Goal: Task Accomplishment & Management: Complete application form

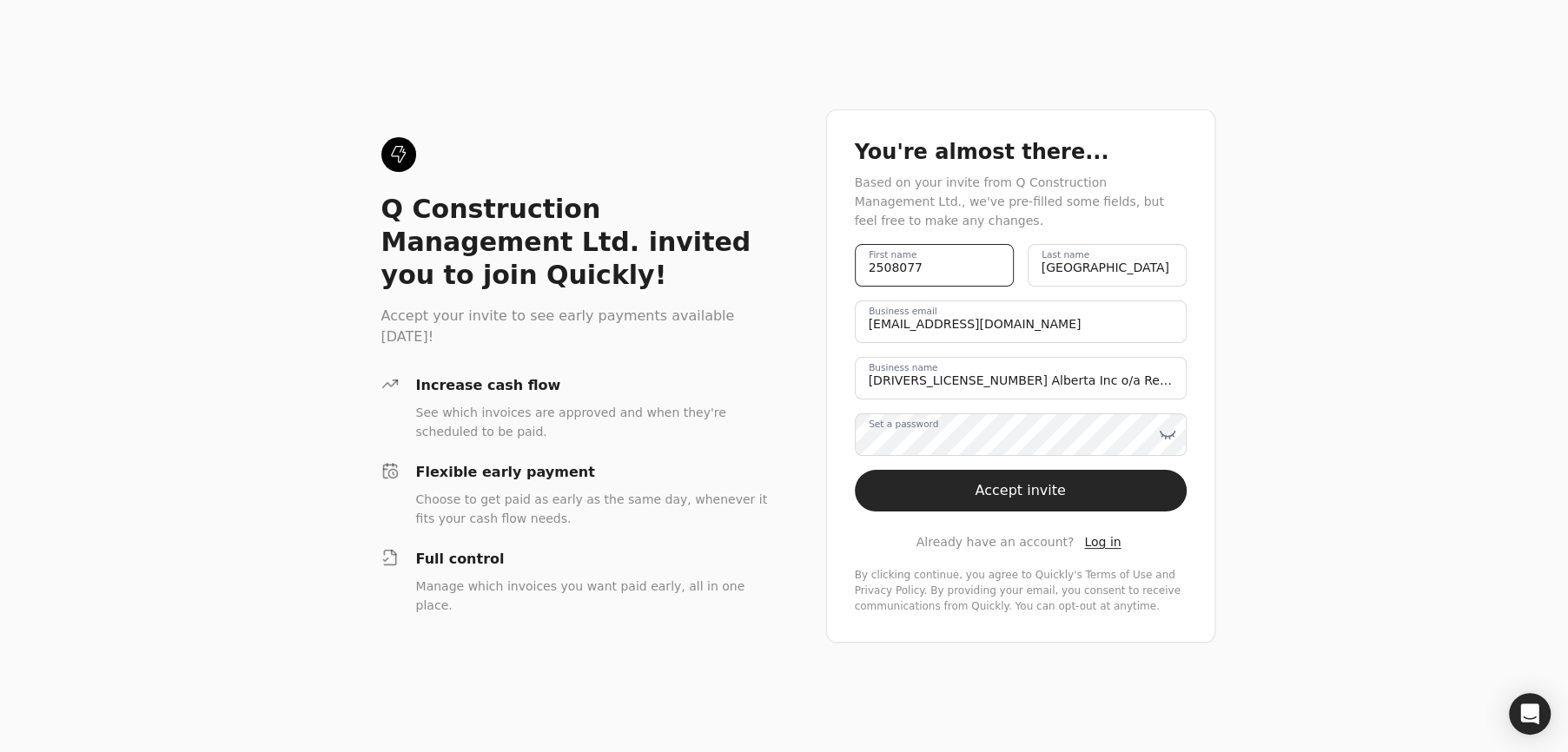
drag, startPoint x: 916, startPoint y: 267, endPoint x: 852, endPoint y: 262, distance: 64.2
click at [852, 262] on div "You're almost there... Based on your invite from Q Construction Management Ltd.…" at bounding box center [1020, 375] width 389 height 533
type name "[PERSON_NAME]"
click at [905, 431] on label "Set a password" at bounding box center [903, 424] width 69 height 14
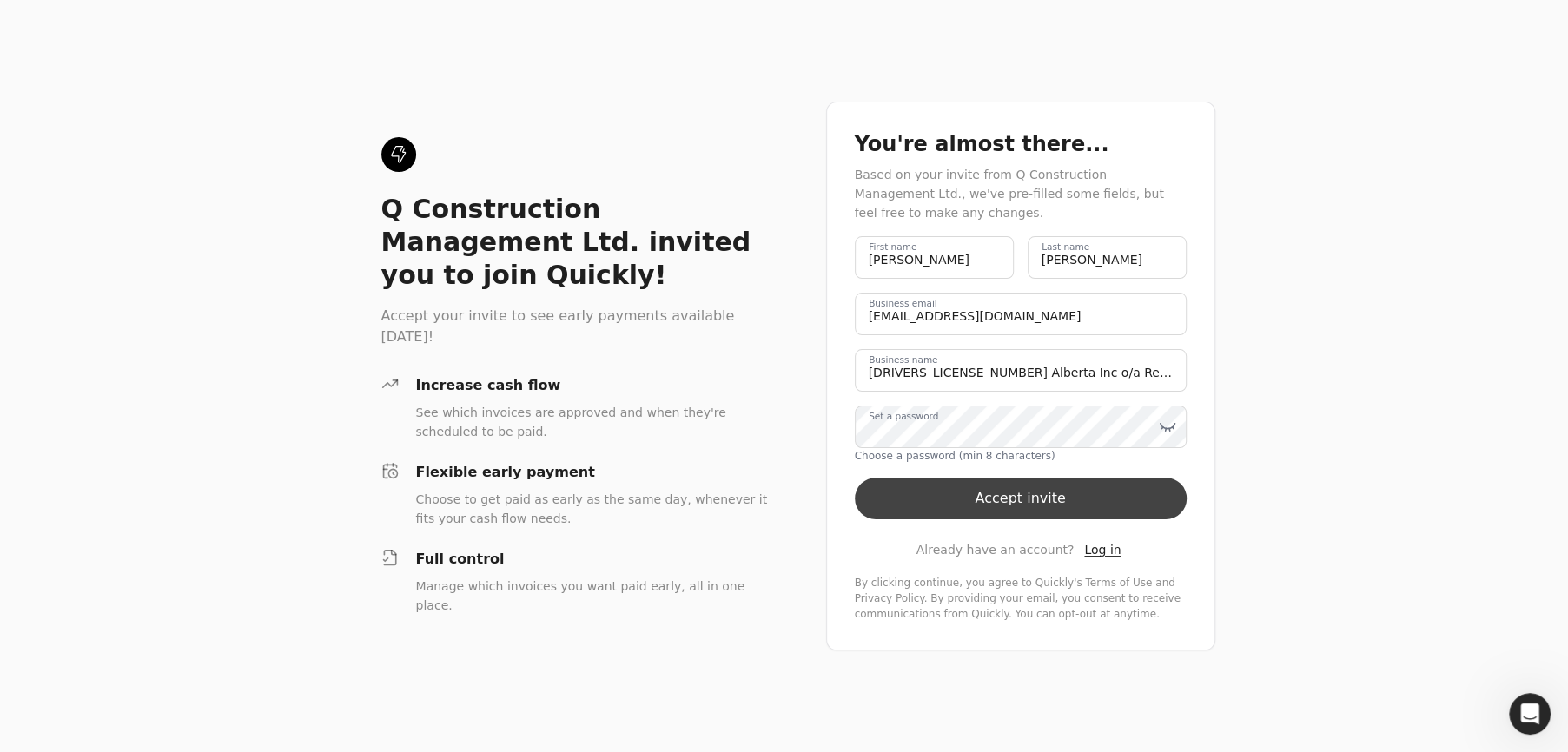
click at [997, 498] on button "Accept invite" at bounding box center [1020, 499] width 332 height 42
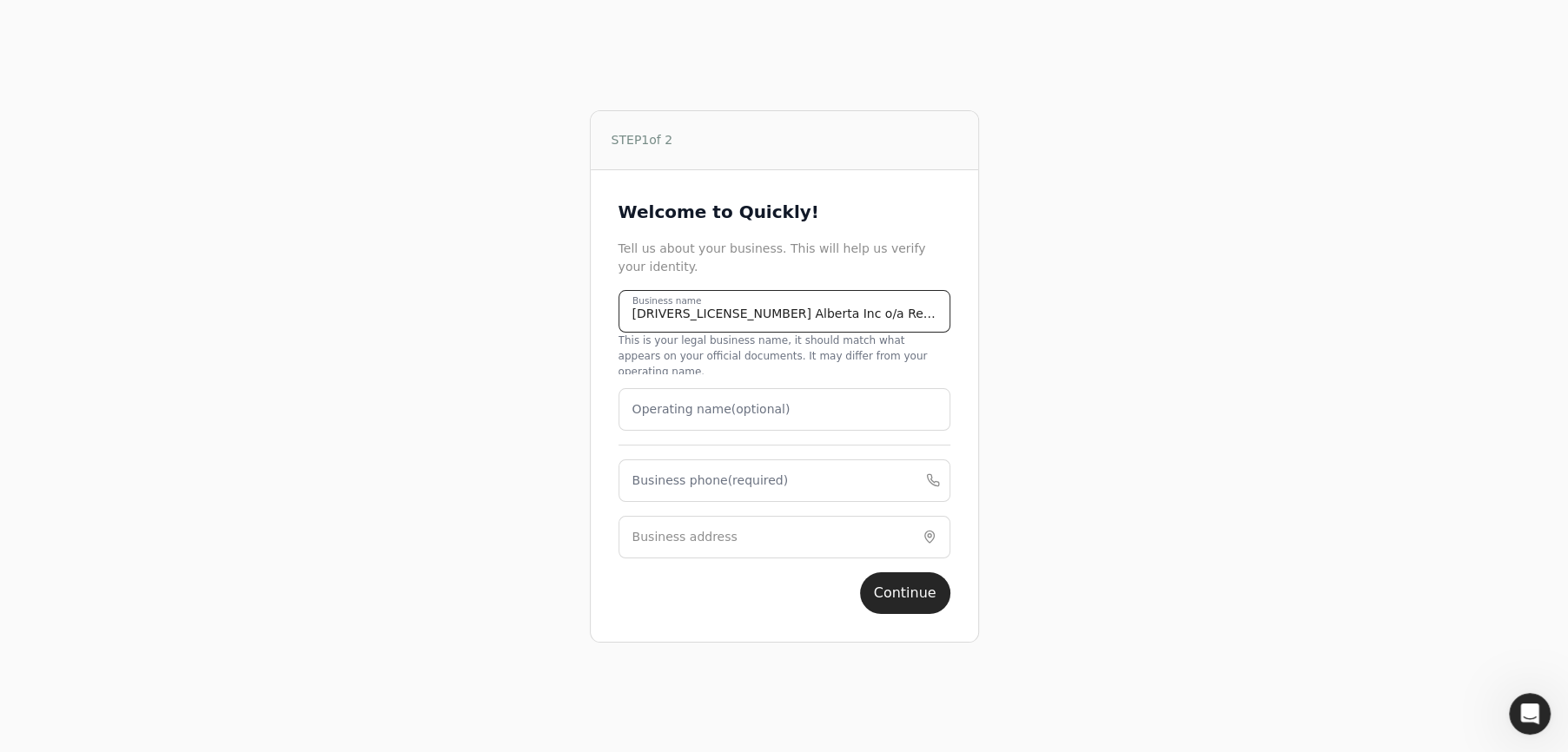
drag, startPoint x: 744, startPoint y: 332, endPoint x: 922, endPoint y: 318, distance: 178.5
click at [922, 318] on name "[DRIVERS_LICENSE_NUMBER] Alberta Inc o/a Regent Protection Services" at bounding box center [784, 311] width 332 height 43
type name "[DRIVERS_LICENSE_NUMBER] Alberta Inc"
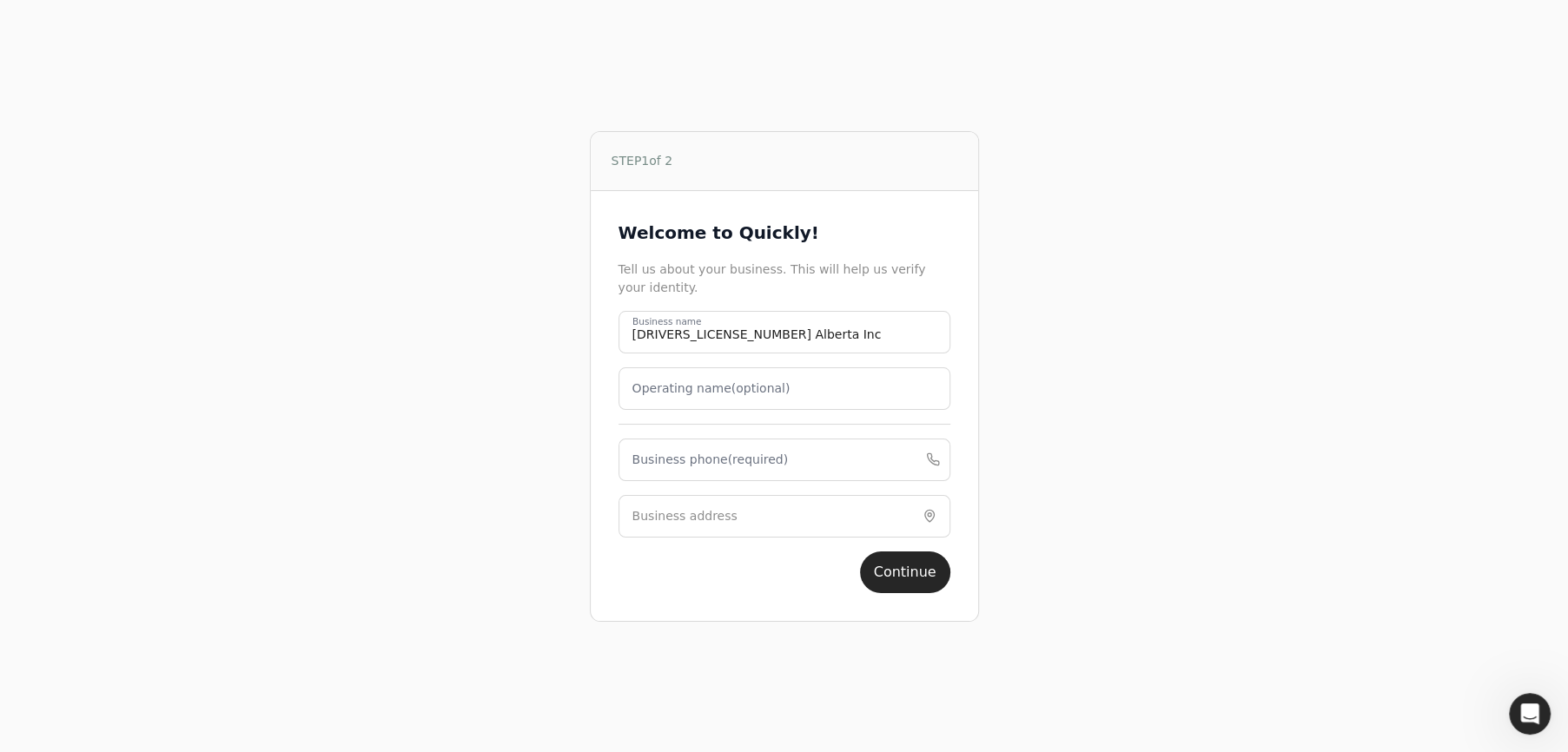
click at [636, 398] on label "Operating name (optional)" at bounding box center [711, 389] width 158 height 18
click at [636, 404] on name "Operating name (optional)" at bounding box center [784, 388] width 332 height 43
drag, startPoint x: 637, startPoint y: 404, endPoint x: 705, endPoint y: 387, distance: 70.1
click at [705, 387] on label "Operating name (optional)" at bounding box center [711, 389] width 158 height 18
click at [705, 387] on name "Operating name (optional)" at bounding box center [784, 388] width 332 height 43
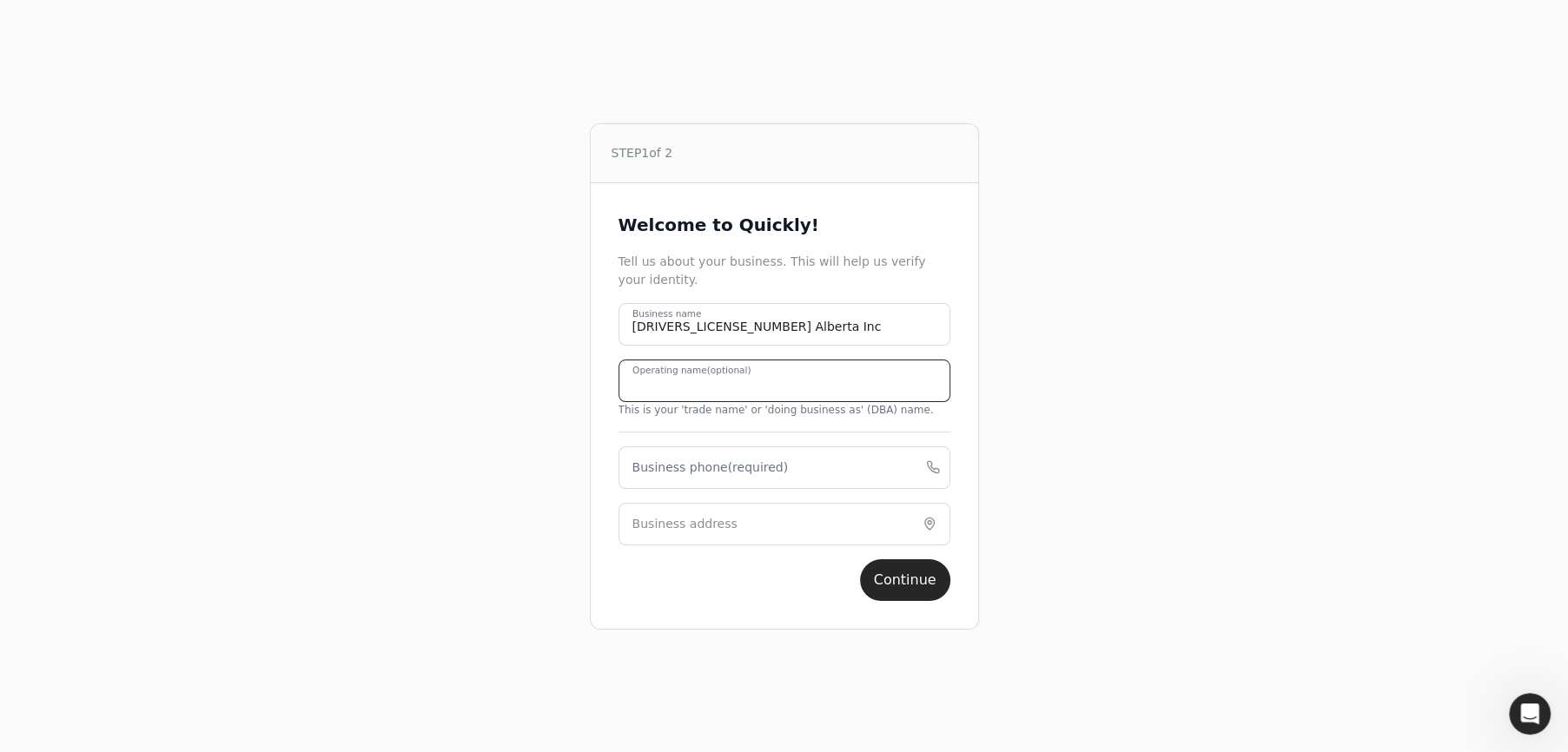
paste name "o/a Regent Protection Services"
drag, startPoint x: 656, startPoint y: 384, endPoint x: 559, endPoint y: 376, distance: 97.3
click at [559, 376] on div "STEP 1 of 2 Welcome to Quickly! Tell us about your business. This will help us …" at bounding box center [784, 376] width 1046 height 752
type name "Regent Protection Services"
click at [724, 470] on label "Business phone (required)" at bounding box center [710, 468] width 156 height 18
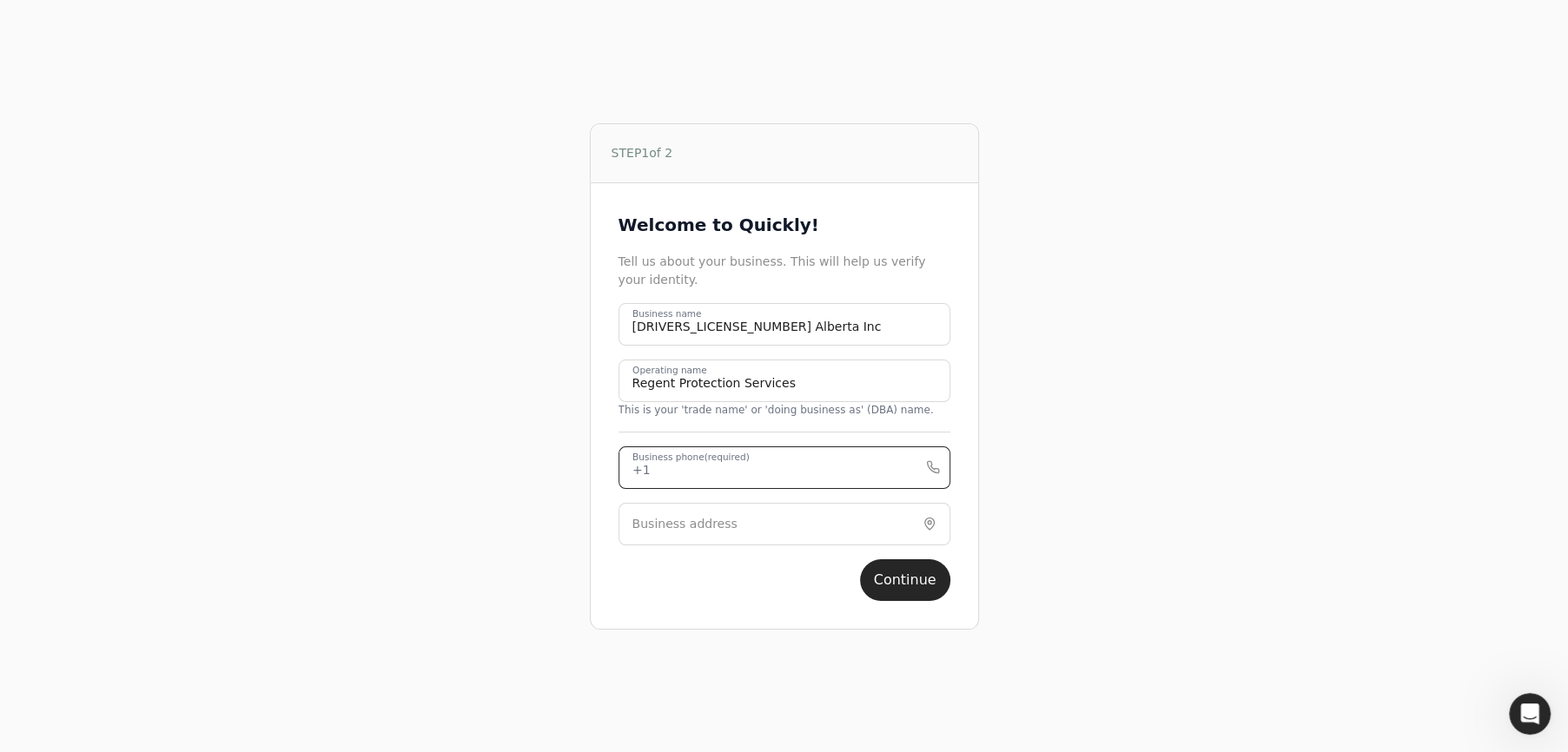
click at [724, 470] on phone "Business phone (required)" at bounding box center [784, 467] width 332 height 43
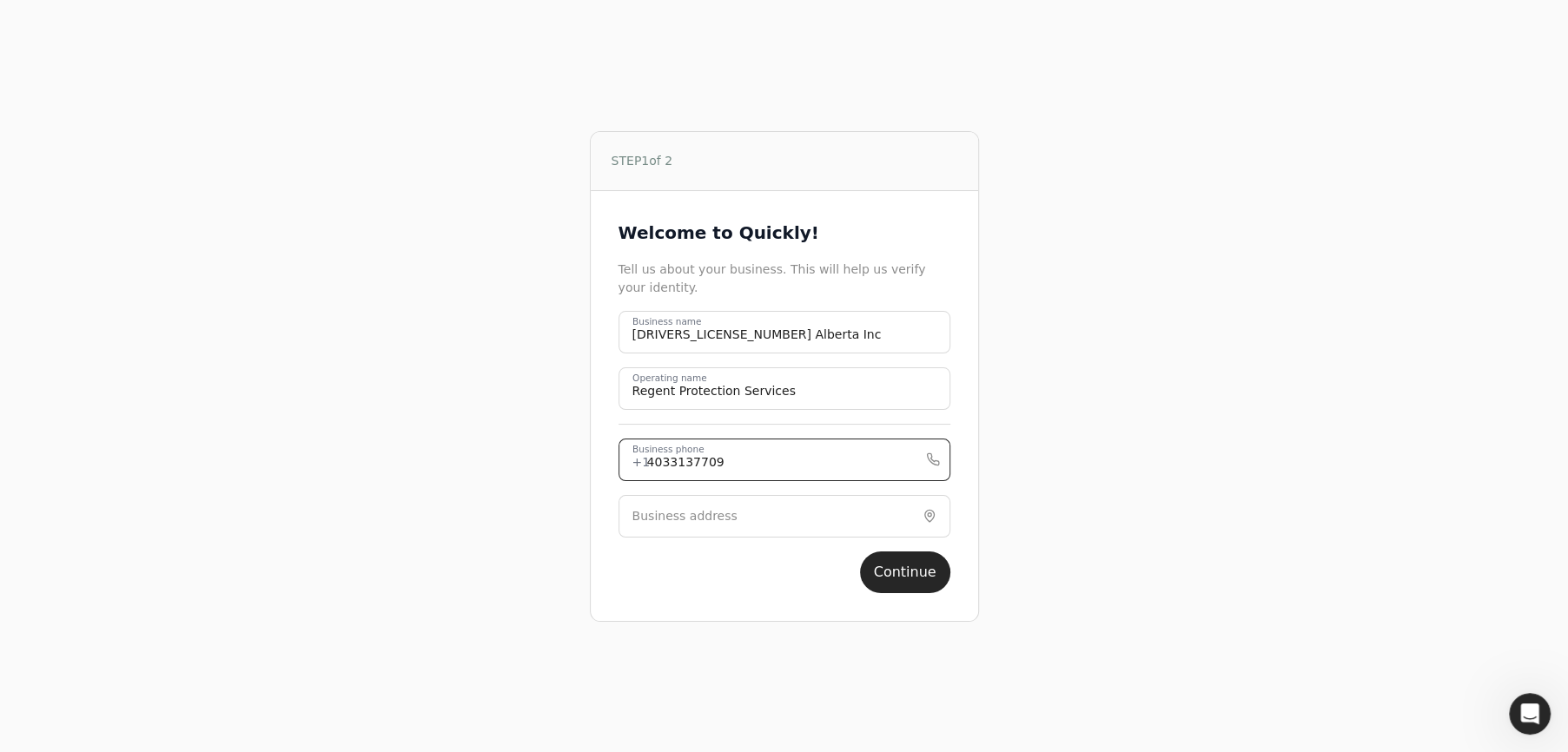
type phone "4033137709"
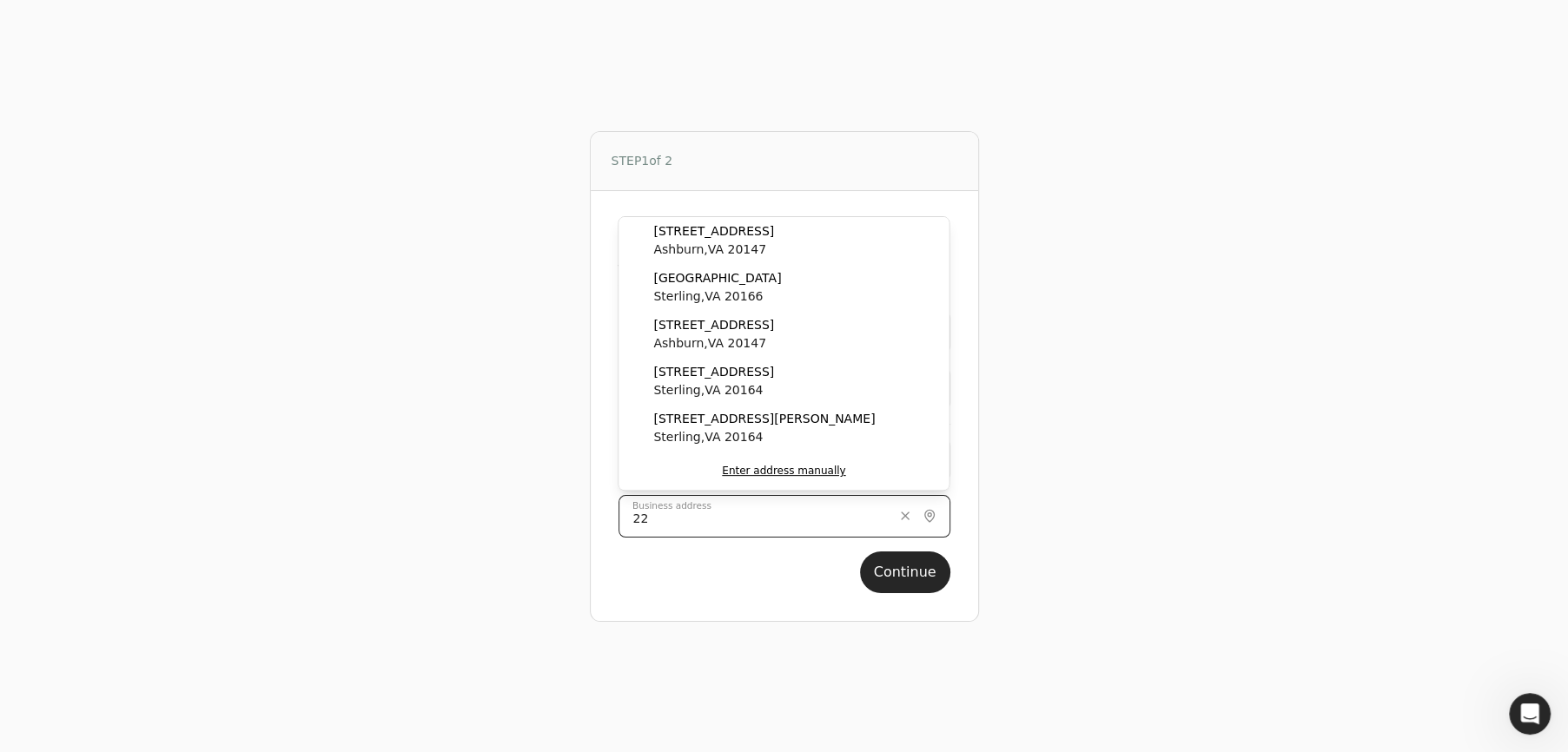
type input "2"
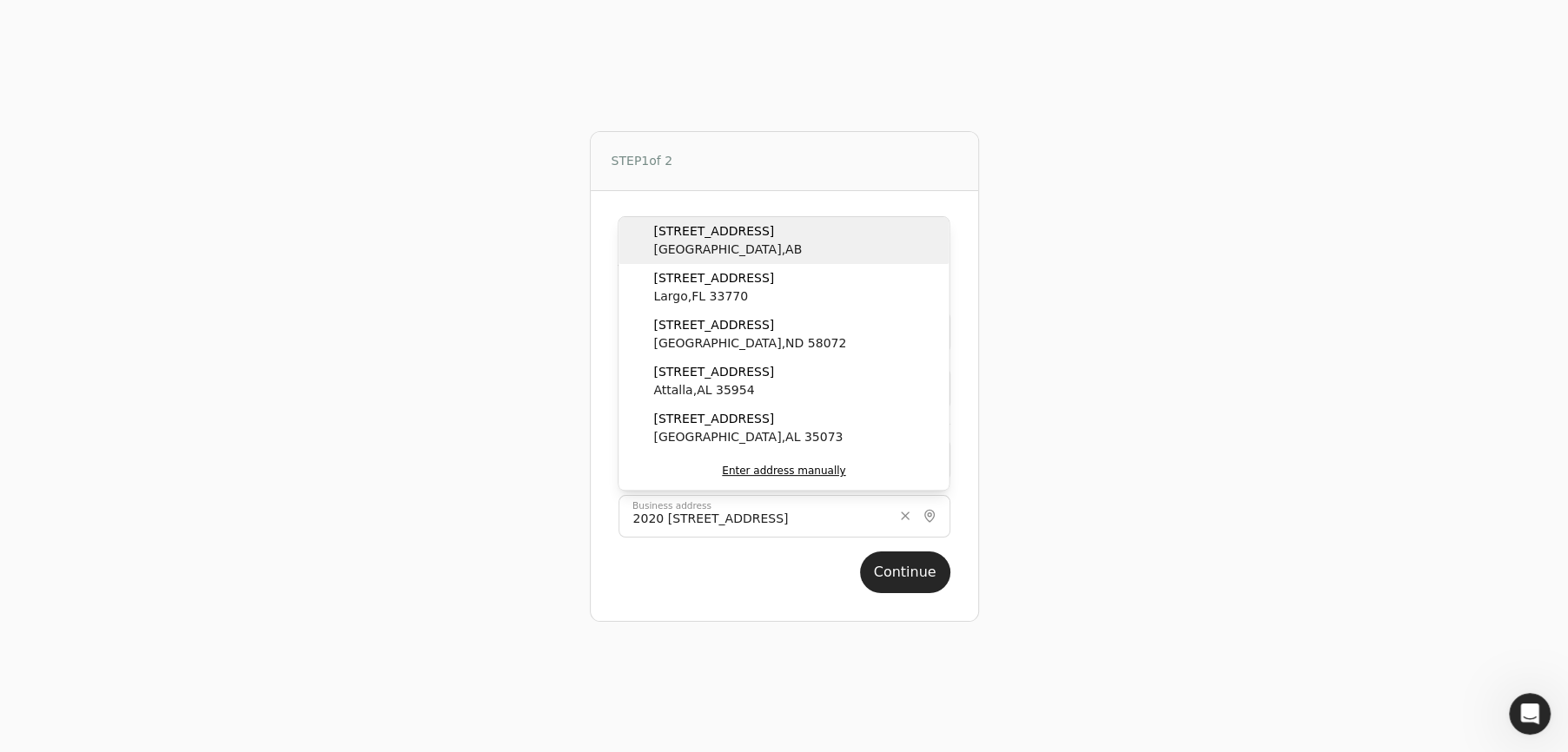
click at [720, 234] on span "[STREET_ADDRESS]" at bounding box center [728, 232] width 149 height 18
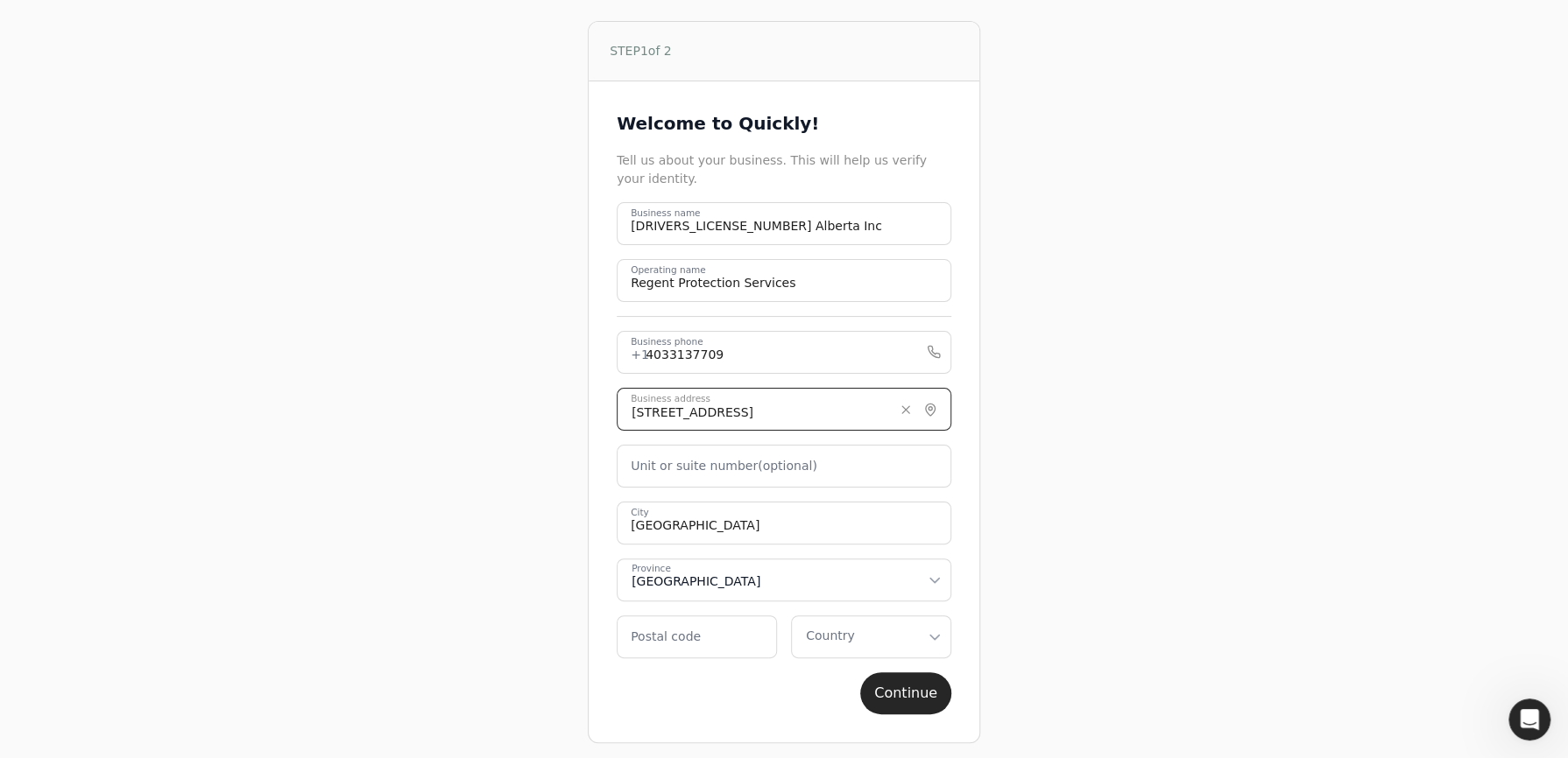
drag, startPoint x: 814, startPoint y: 416, endPoint x: 770, endPoint y: 407, distance: 44.9
click at [770, 407] on input "[STREET_ADDRESS]" at bounding box center [783, 409] width 334 height 43
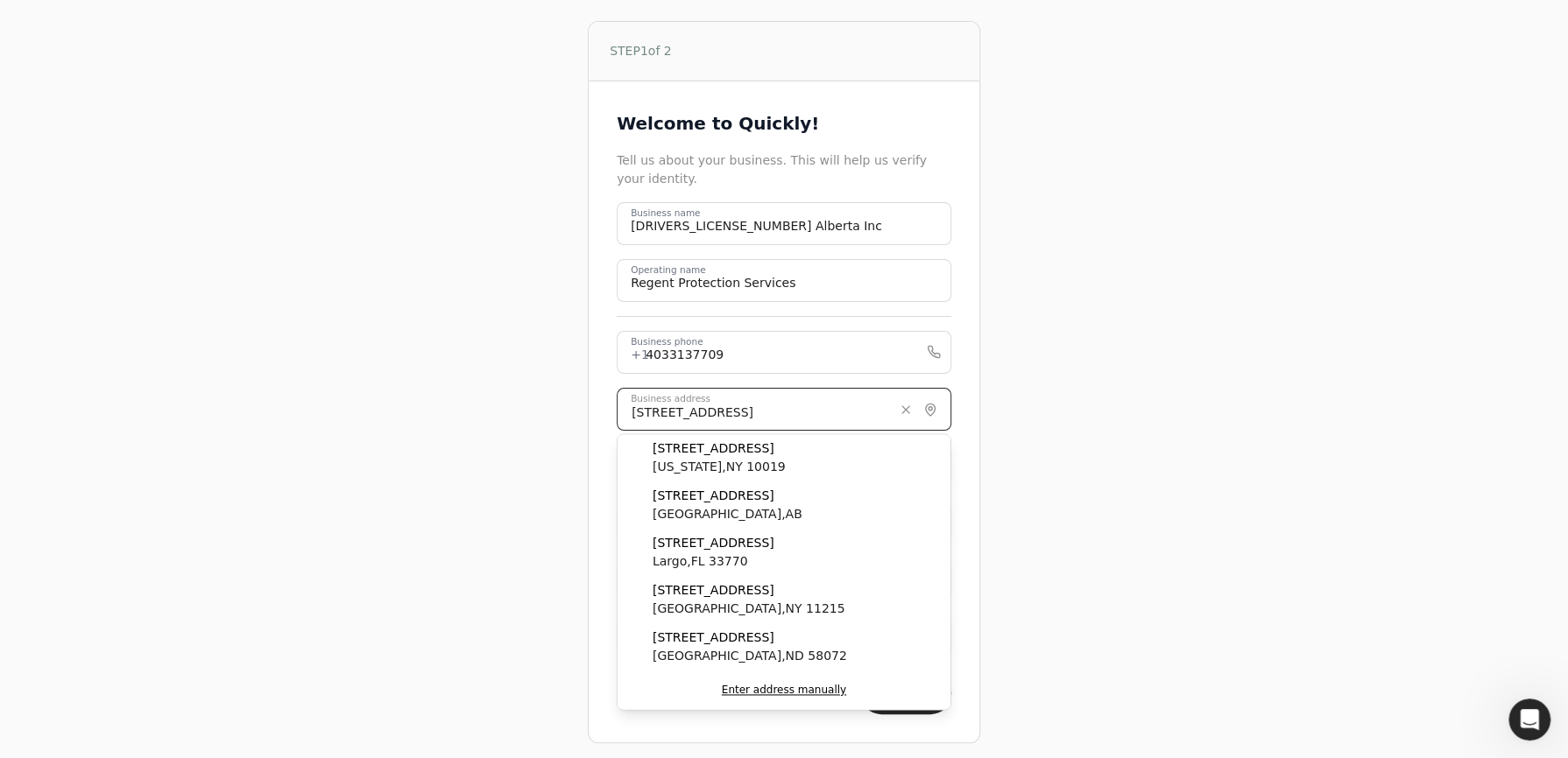
type input "[STREET_ADDRESS]"
click at [570, 501] on div "STEP 1 of 2 Welcome to Quickly! Tell us about your business. This will help us …" at bounding box center [783, 382] width 1054 height 764
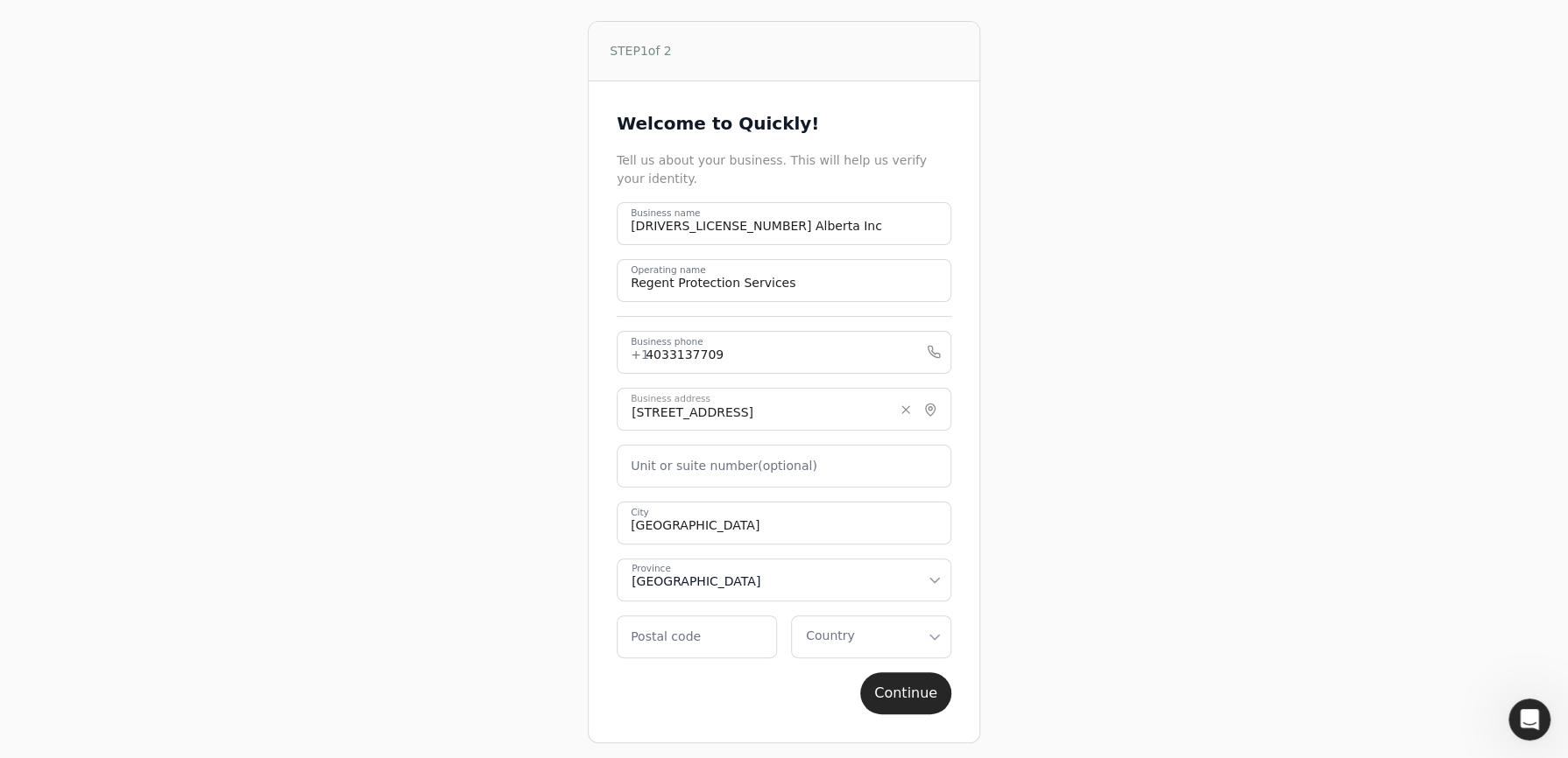
click at [662, 472] on label "Unit or suite number (optional)" at bounding box center [724, 466] width 187 height 18
click at [662, 472] on number "Unit or suite number (optional)" at bounding box center [783, 466] width 334 height 43
type number "2020"
click at [673, 638] on label "Postal code" at bounding box center [665, 637] width 70 height 18
click at [673, 638] on code "Postal code" at bounding box center [696, 636] width 160 height 43
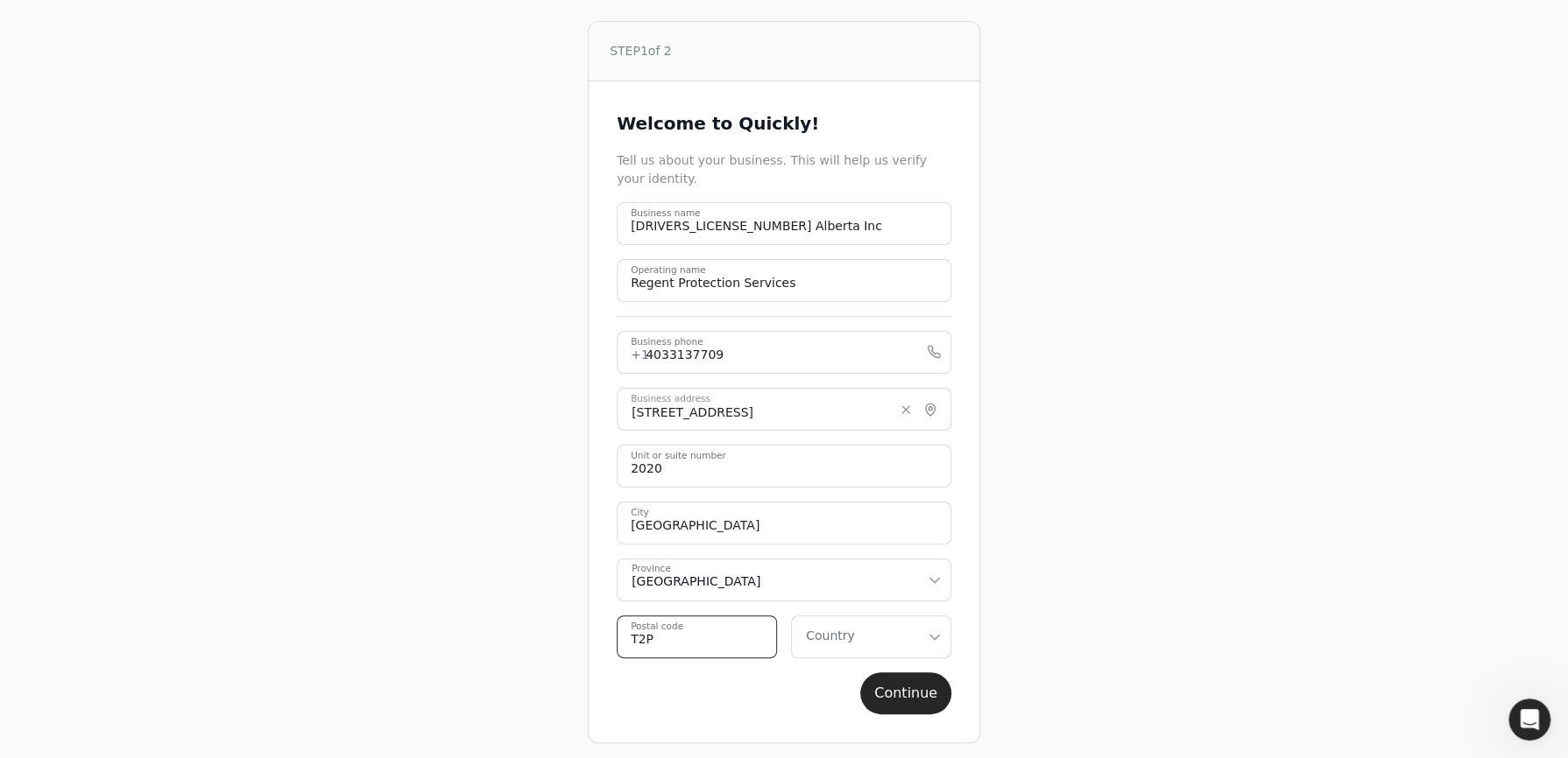
type code "T2P 3G2"
select select "CA"
click at [921, 694] on button "Continue" at bounding box center [905, 693] width 91 height 42
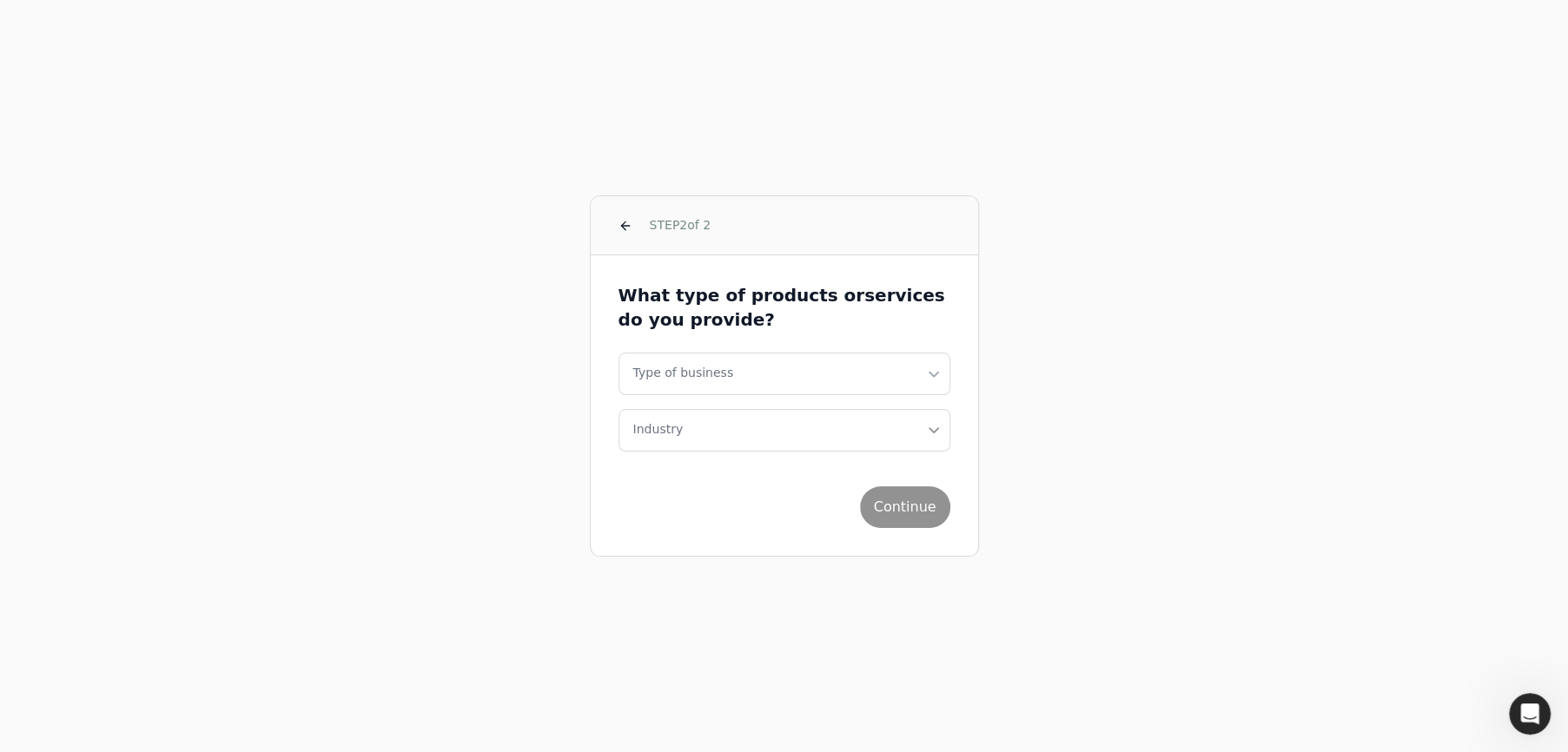
click at [661, 376] on html "STEP 2 of 2 What type of products or services do you provide? Type of business …" at bounding box center [784, 376] width 1568 height 752
select select "corporation"
click at [665, 435] on label "Industry" at bounding box center [658, 430] width 50 height 18
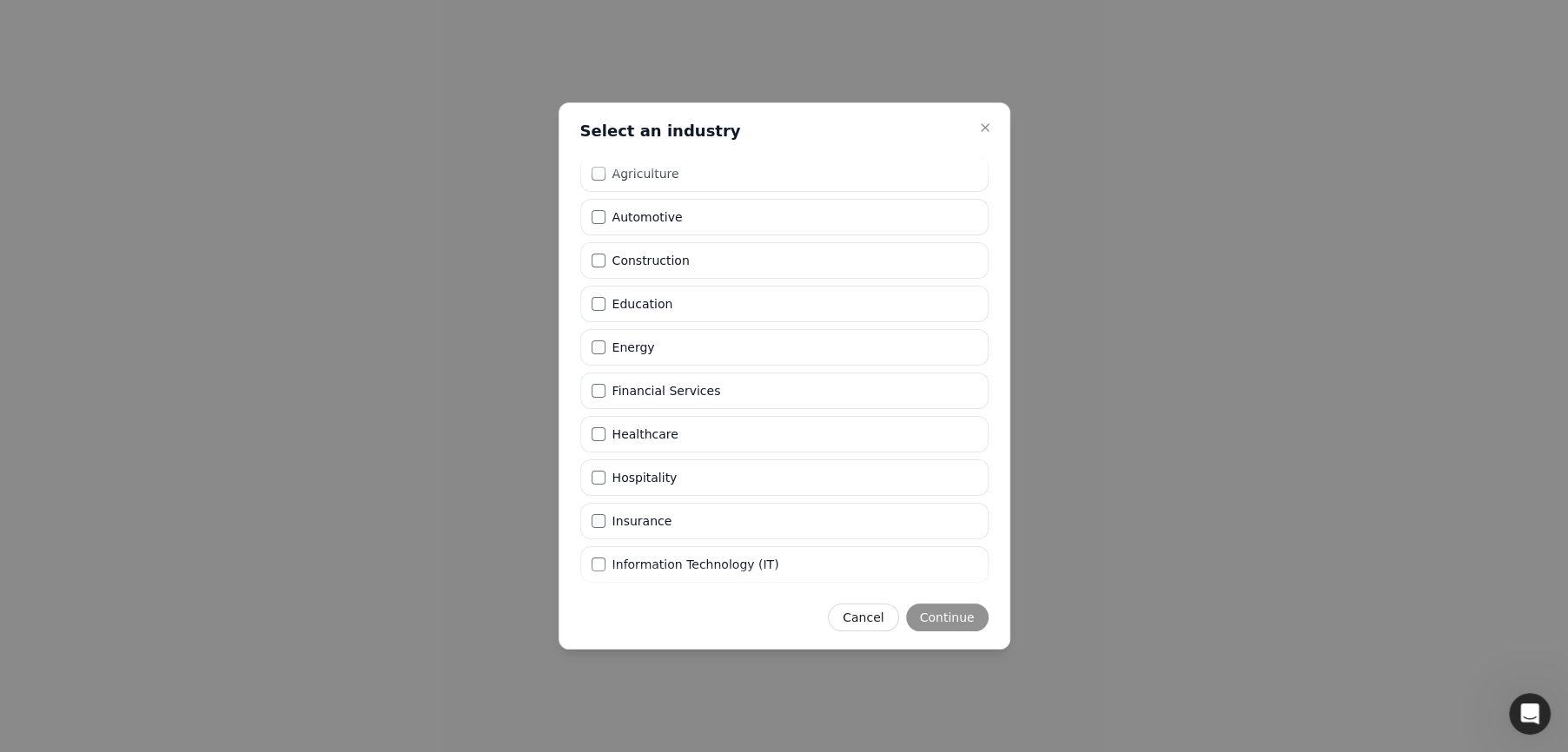
scroll to position [424, 0]
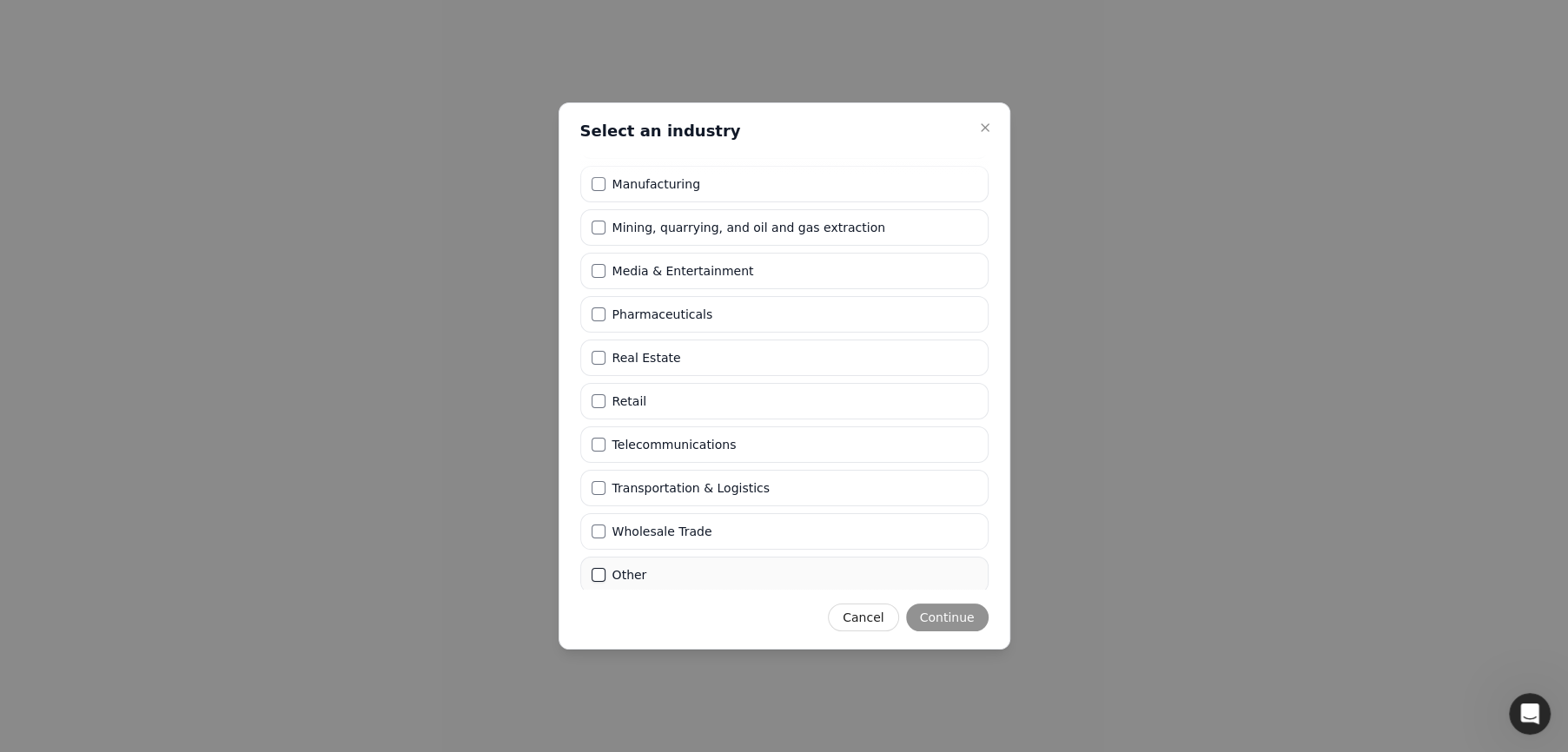
click at [599, 572] on button "Other" at bounding box center [598, 574] width 14 height 14
click at [962, 618] on button "Continue" at bounding box center [947, 618] width 83 height 28
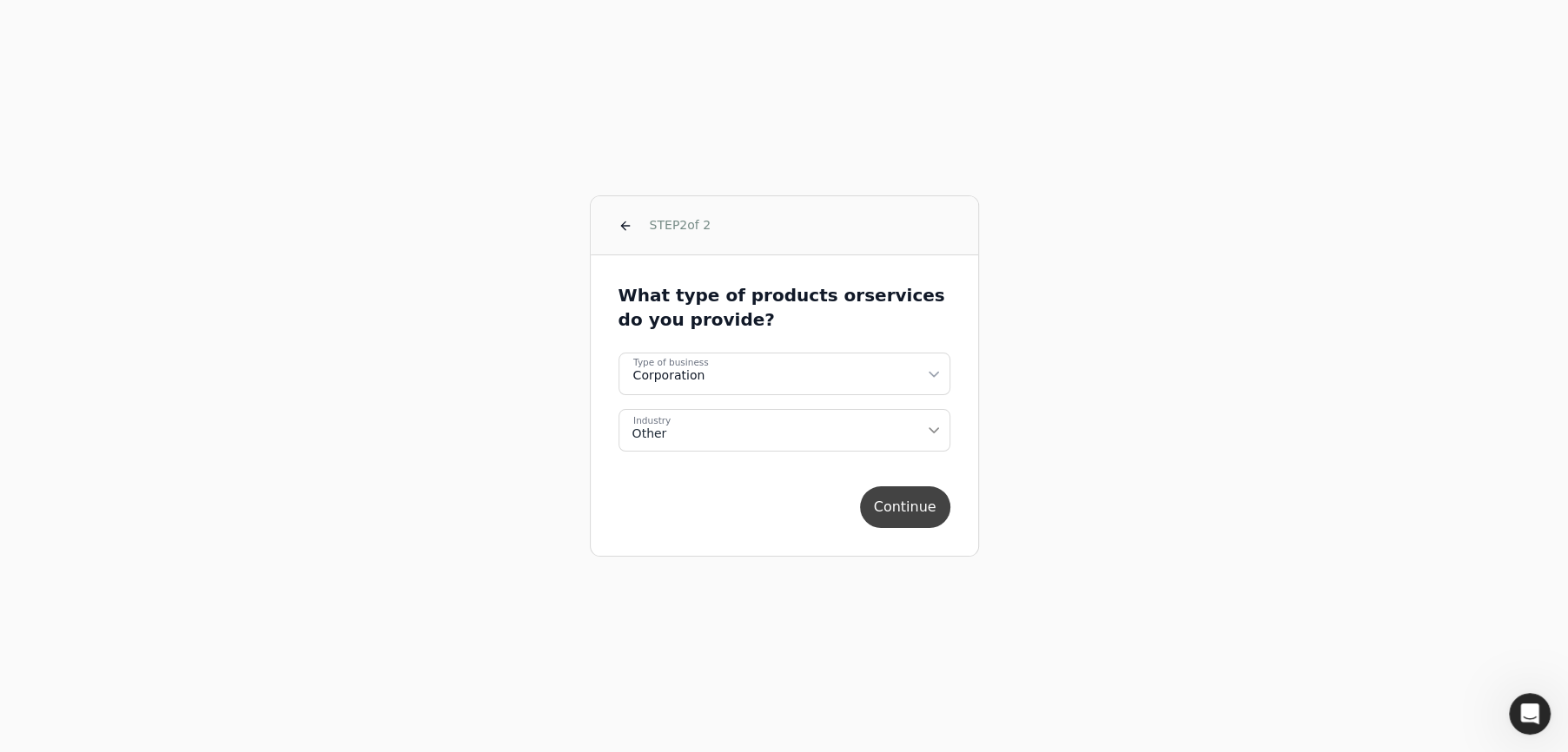
click at [923, 509] on button "Continue" at bounding box center [905, 507] width 90 height 42
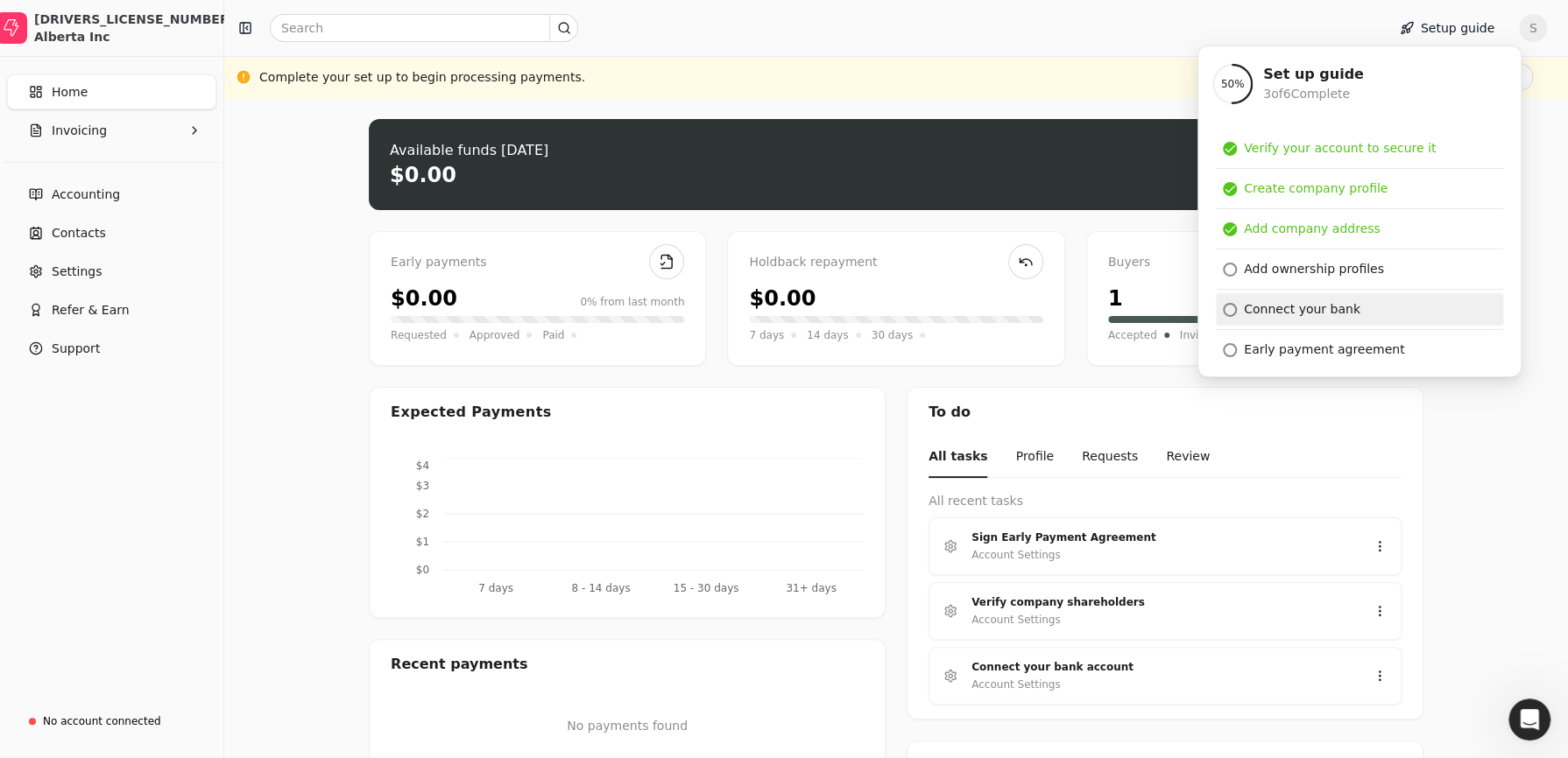
click at [1313, 311] on div "Connect your bank" at bounding box center [1301, 309] width 116 height 18
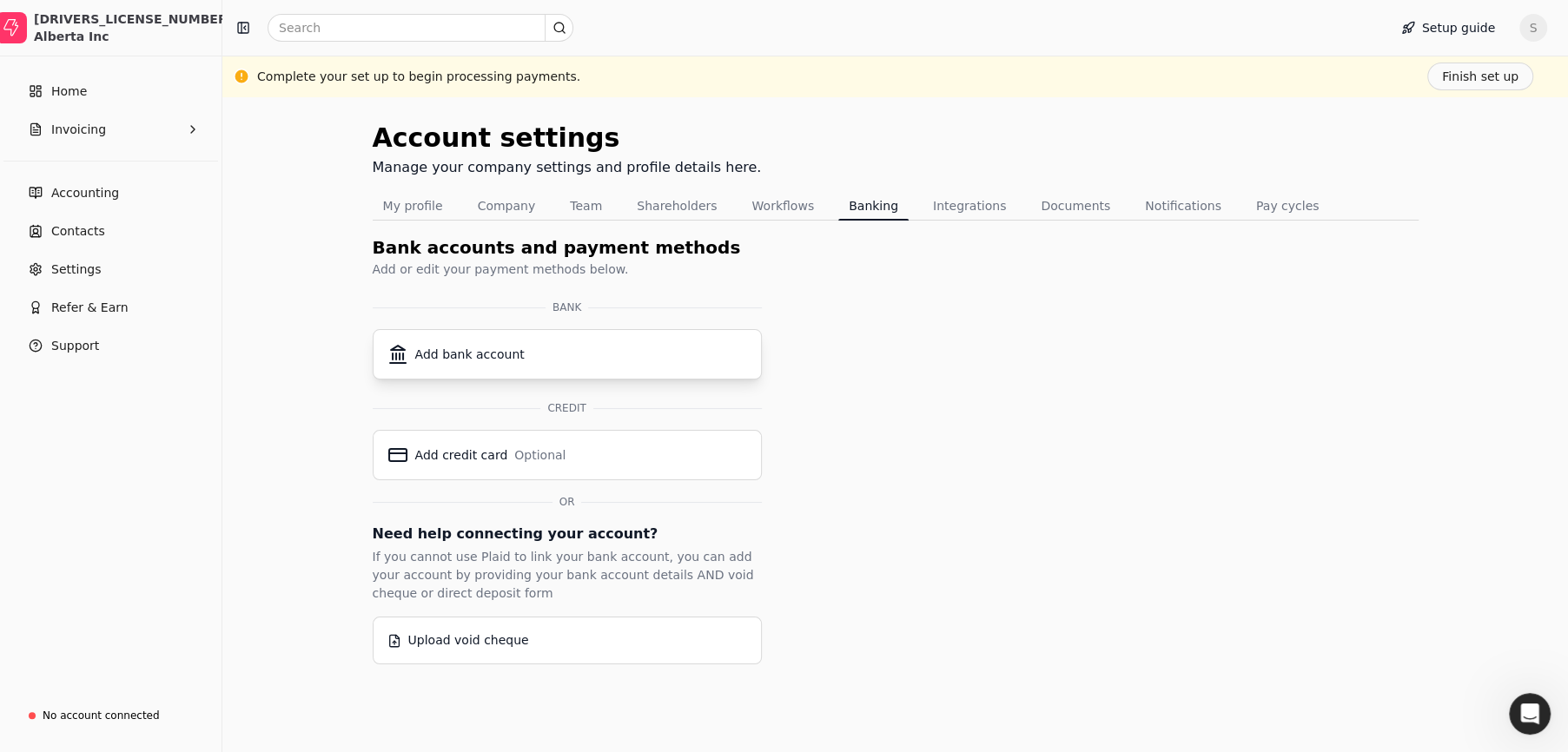
click at [441, 355] on div "Add bank account" at bounding box center [470, 355] width 109 height 18
